Goal: Manage account settings

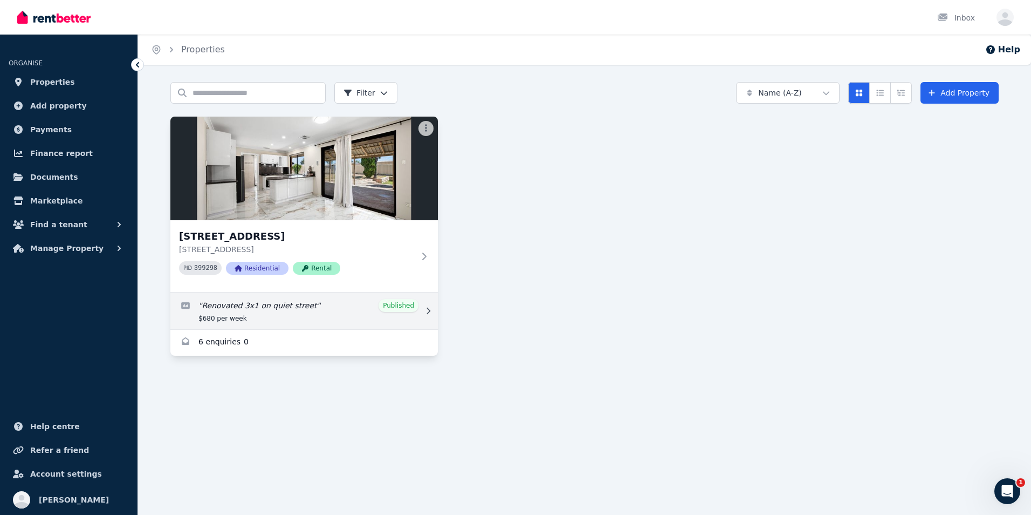
click at [221, 302] on link "Edit listing: Renovated 3x1 on quiet street" at bounding box center [304, 310] width 268 height 37
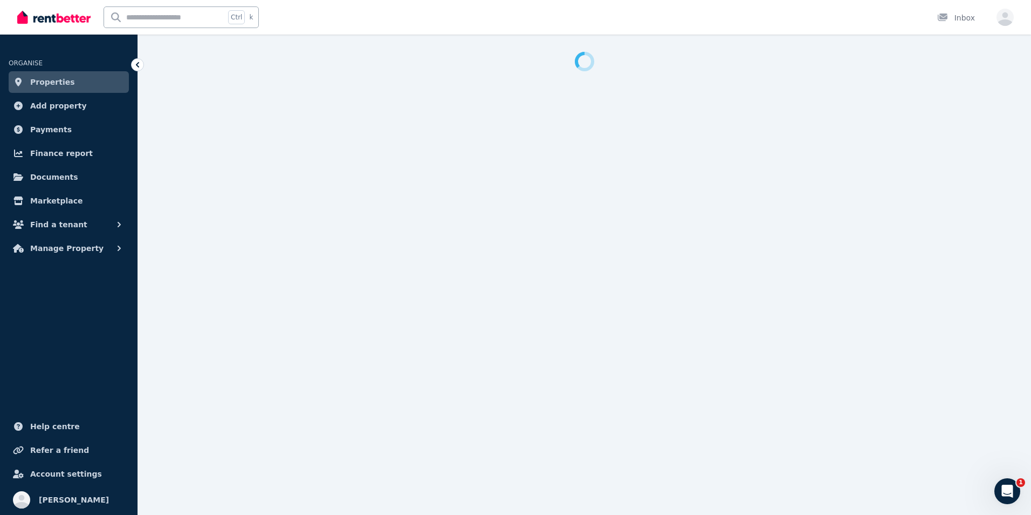
select select "**********"
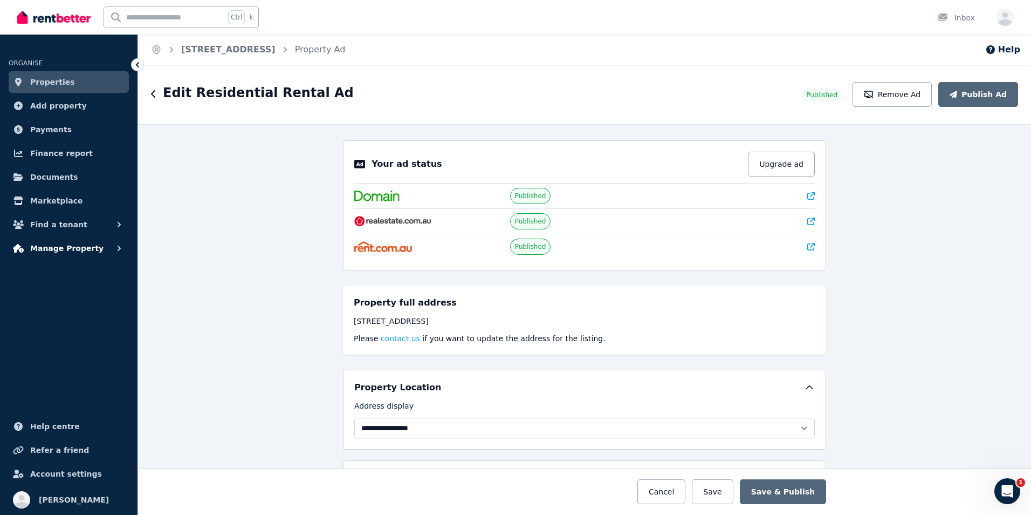
click at [59, 246] on span "Manage Property" at bounding box center [66, 248] width 73 height 13
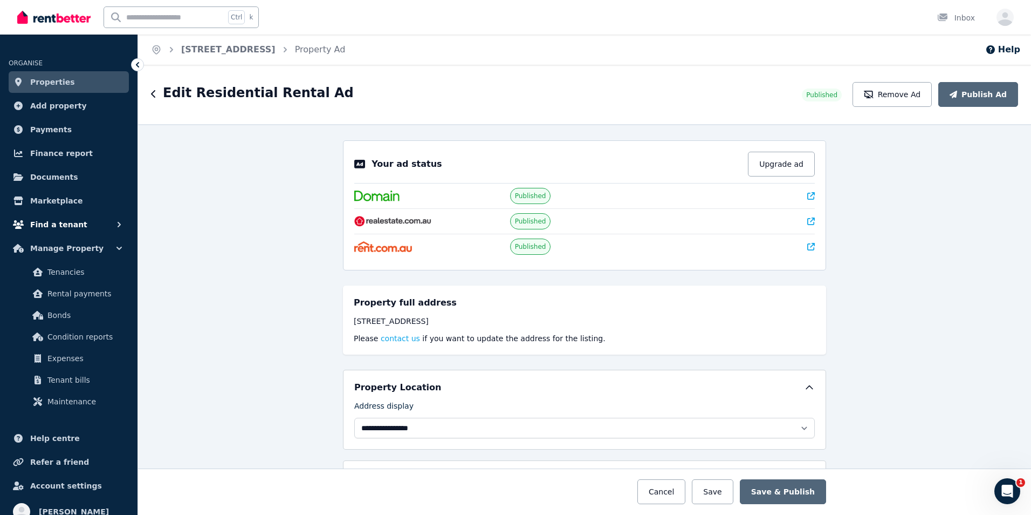
click at [89, 221] on button "Find a tenant" at bounding box center [69, 225] width 120 height 22
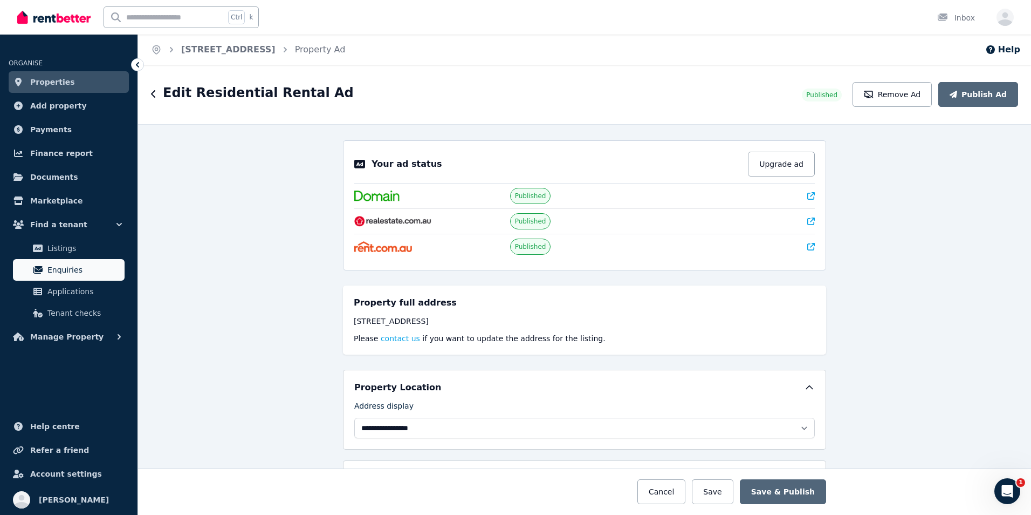
click at [53, 269] on span "Enquiries" at bounding box center [83, 269] width 73 height 13
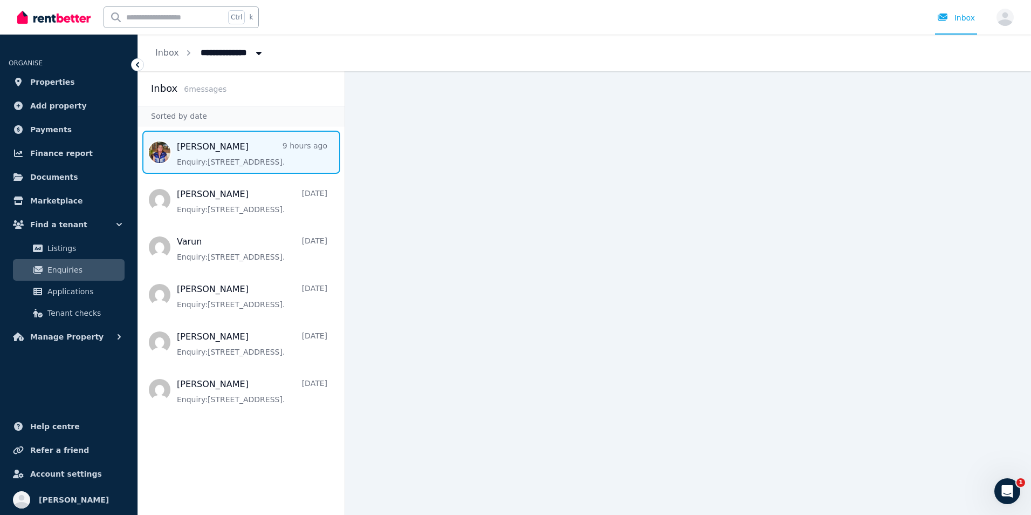
click at [248, 154] on span "Message list" at bounding box center [241, 152] width 207 height 43
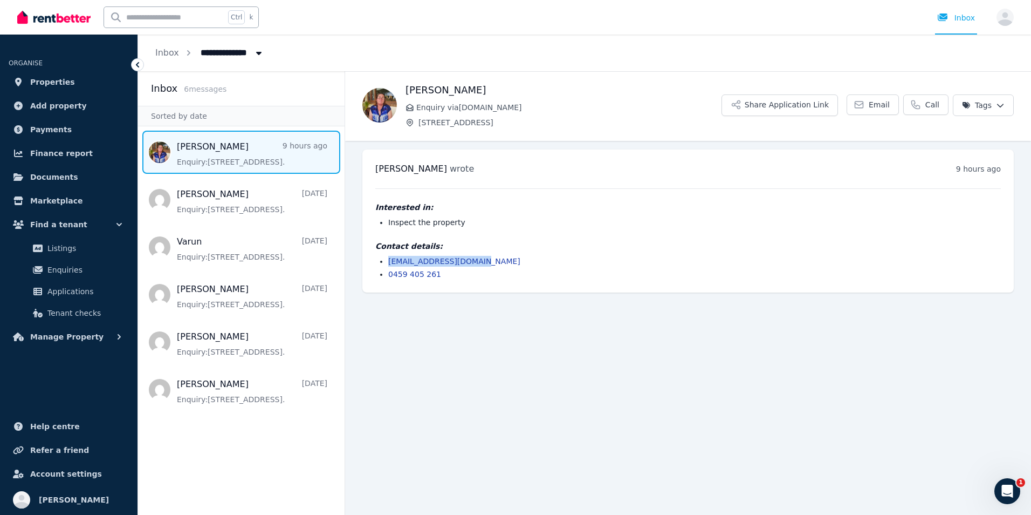
drag, startPoint x: 489, startPoint y: 262, endPoint x: 391, endPoint y: 265, distance: 98.8
click at [391, 265] on li "[EMAIL_ADDRESS][DOMAIN_NAME]" at bounding box center [694, 261] width 613 height 11
copy link "[EMAIL_ADDRESS][DOMAIN_NAME]"
click at [43, 469] on span "Account settings" at bounding box center [66, 473] width 72 height 13
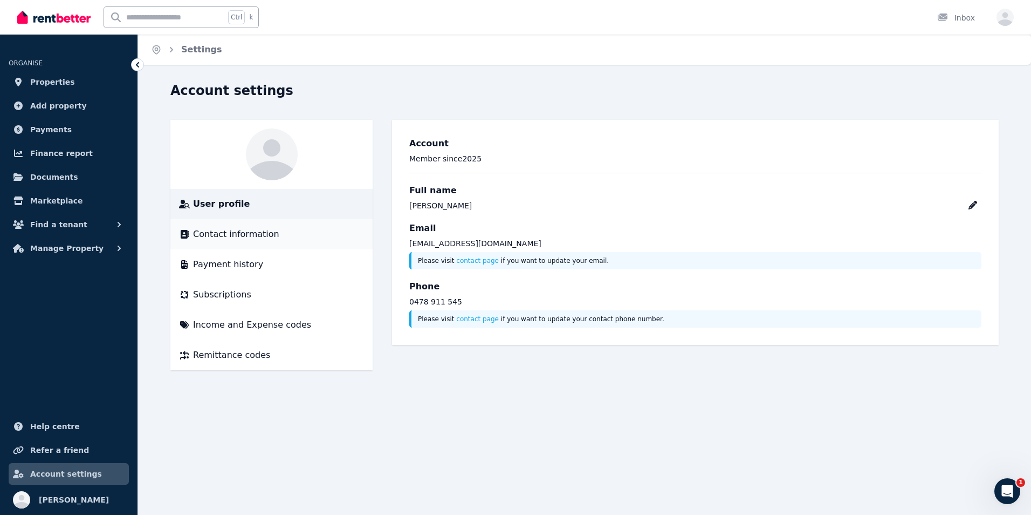
click at [288, 233] on div "Contact information" at bounding box center [271, 234] width 185 height 13
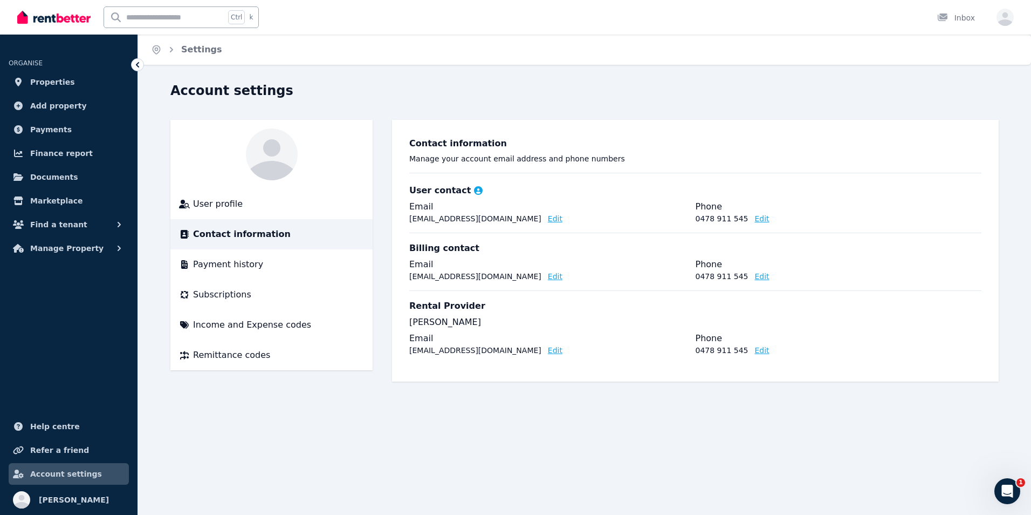
click at [548, 352] on button "Edit" at bounding box center [555, 350] width 15 height 11
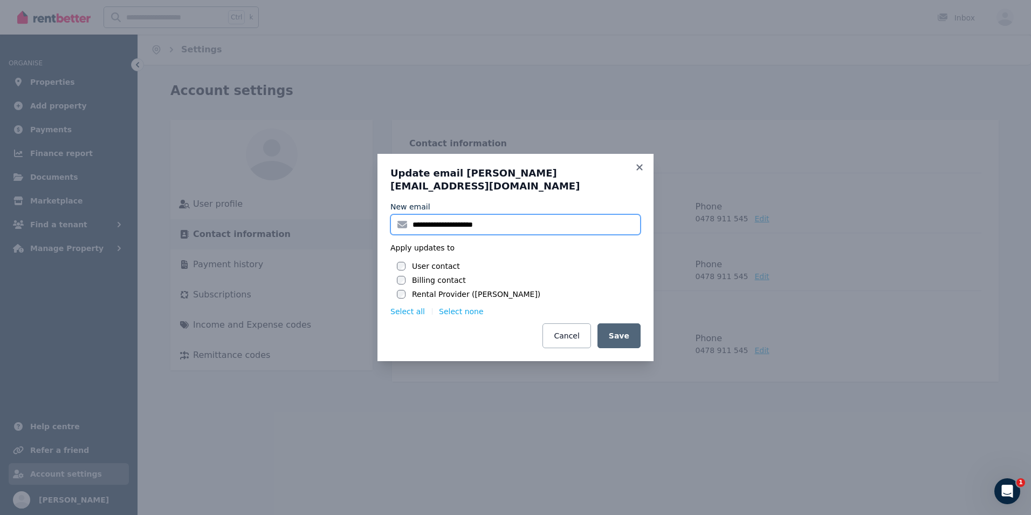
drag, startPoint x: 514, startPoint y: 217, endPoint x: 340, endPoint y: 206, distance: 174.6
click at [340, 206] on div "**********" at bounding box center [515, 257] width 1031 height 515
type input "**********"
click at [631, 336] on button "Save" at bounding box center [619, 335] width 43 height 25
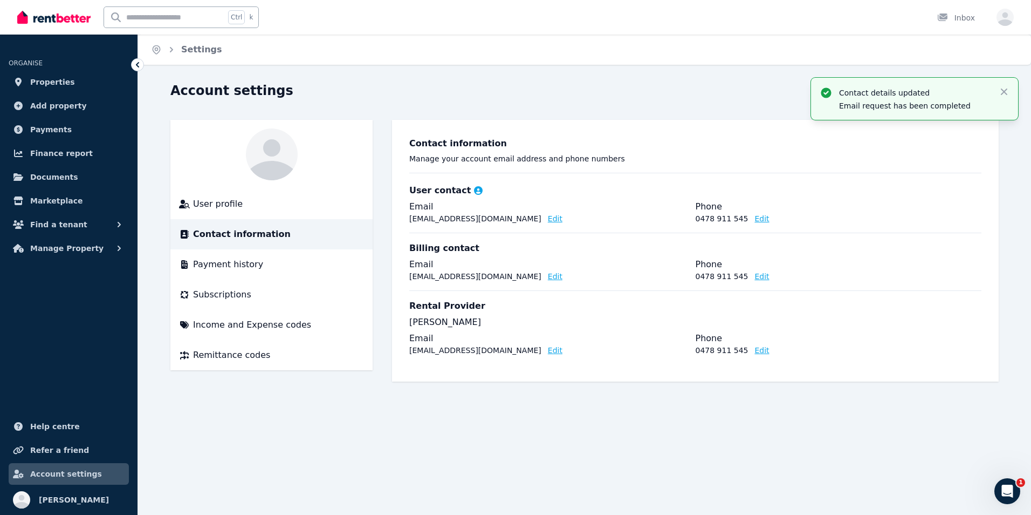
click at [944, 421] on div "Home Settings Account settings User profile Contact information Payment history…" at bounding box center [515, 257] width 1031 height 515
click at [653, 389] on div "Account settings User profile Contact information Payment history Subscriptions…" at bounding box center [584, 241] width 893 height 319
